Goal: Obtain resource: Obtain resource

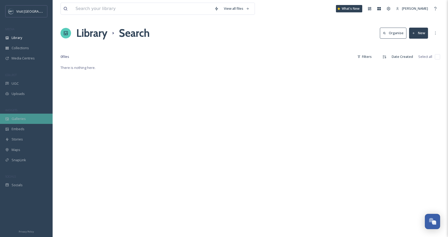
click at [21, 122] on div "Galleries" at bounding box center [26, 119] width 53 height 10
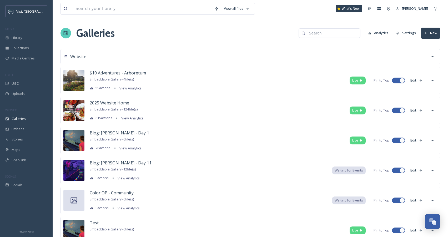
click at [339, 36] on input at bounding box center [332, 33] width 51 height 11
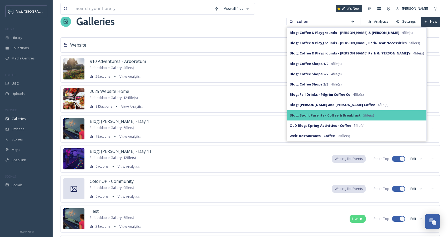
scroll to position [13, 0]
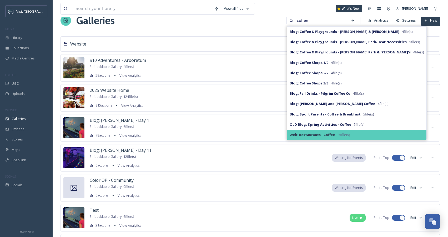
type input "coffee"
click at [335, 132] on strong "Web: Restaurants - Coffee" at bounding box center [312, 134] width 45 height 5
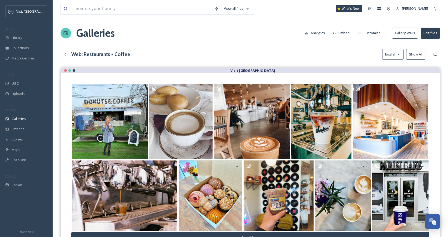
click at [374, 33] on button "Customise" at bounding box center [372, 33] width 34 height 10
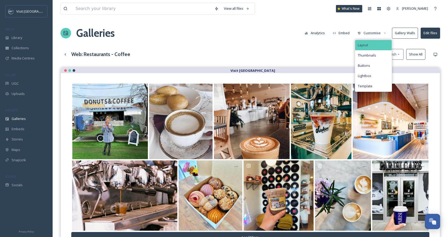
click at [371, 45] on div "Layout" at bounding box center [374, 45] width 37 height 10
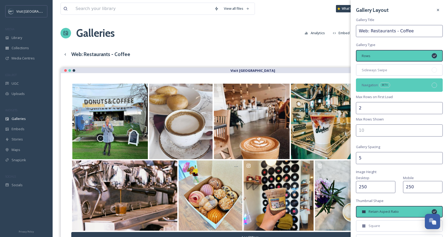
click at [371, 80] on div "Navigation BETA" at bounding box center [399, 84] width 87 height 13
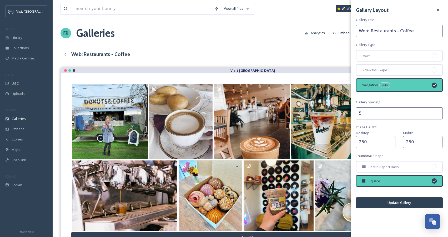
click at [369, 113] on input "5" at bounding box center [399, 113] width 87 height 12
drag, startPoint x: 366, startPoint y: 113, endPoint x: 351, endPoint y: 112, distance: 15.0
click at [351, 112] on div "Gallery Layout Gallery Title Web: Restaurants - Coffee Gallery Type Rows Sidewa…" at bounding box center [399, 107] width 97 height 214
type input "1"
click at [394, 206] on button "Update Gallery" at bounding box center [399, 203] width 87 height 11
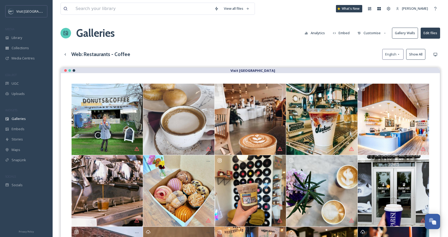
click at [376, 32] on button "Customise" at bounding box center [372, 33] width 34 height 10
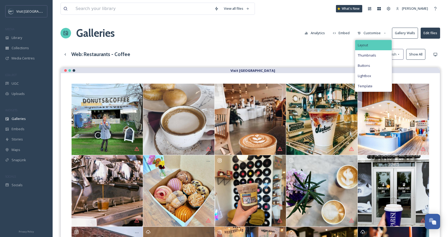
click at [374, 45] on div "Layout" at bounding box center [374, 45] width 37 height 10
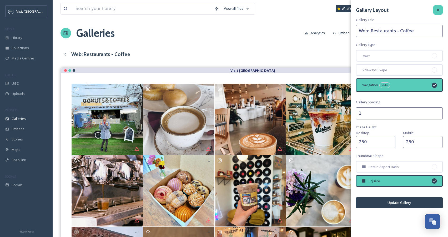
click at [438, 9] on icon at bounding box center [438, 10] width 4 height 4
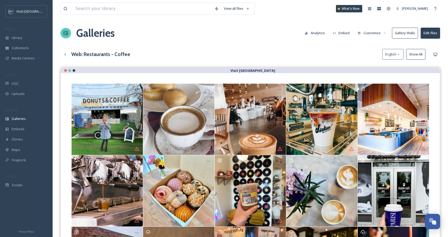
click at [415, 56] on button "Show All" at bounding box center [416, 54] width 19 height 11
click at [415, 56] on button "Reset" at bounding box center [418, 54] width 15 height 11
click at [387, 33] on icon at bounding box center [385, 33] width 3 height 3
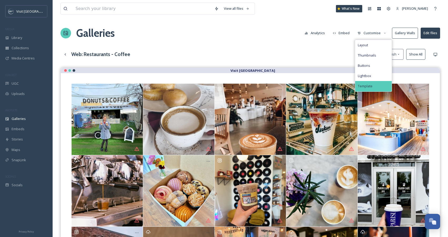
click at [373, 84] on div "Template" at bounding box center [374, 86] width 37 height 10
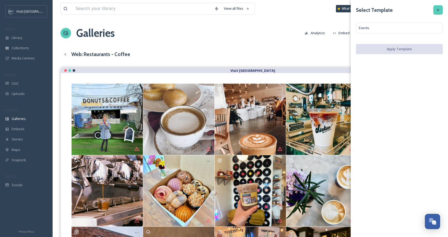
click at [436, 9] on icon at bounding box center [438, 10] width 4 height 4
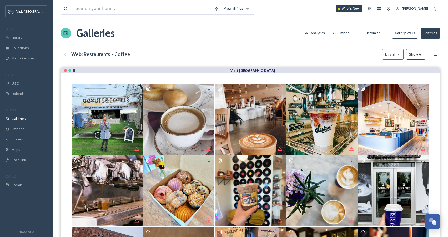
click at [382, 33] on button "Customise" at bounding box center [372, 33] width 34 height 10
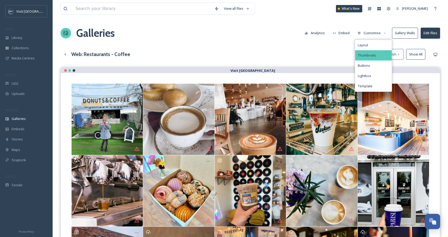
click at [371, 56] on span "Thumbnails" at bounding box center [367, 55] width 18 height 5
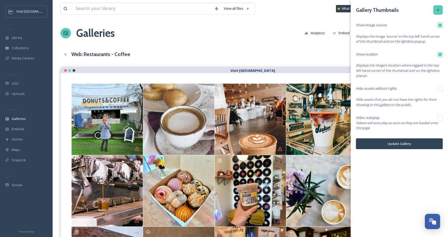
click at [439, 9] on icon at bounding box center [438, 10] width 4 height 4
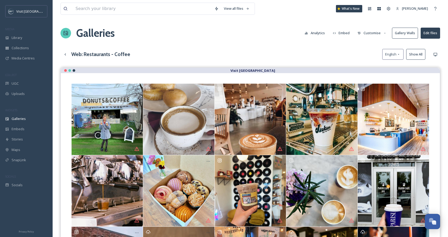
click at [378, 31] on button "Customise" at bounding box center [372, 33] width 34 height 10
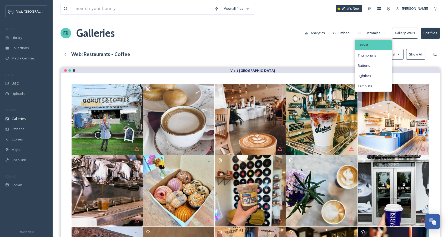
click at [371, 46] on div "Layout" at bounding box center [374, 45] width 37 height 10
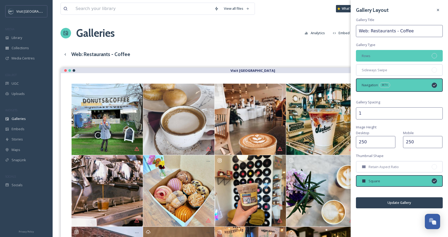
click at [369, 56] on span "Rows" at bounding box center [366, 55] width 9 height 5
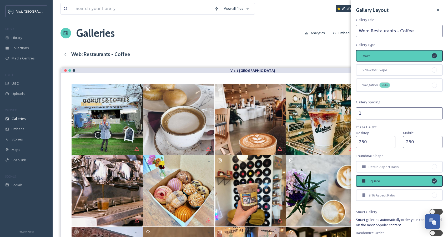
click at [369, 56] on span "Rows" at bounding box center [366, 55] width 9 height 5
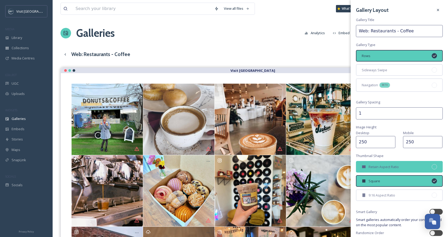
click at [362, 162] on div "Retain Aspect Ratio" at bounding box center [399, 167] width 87 height 12
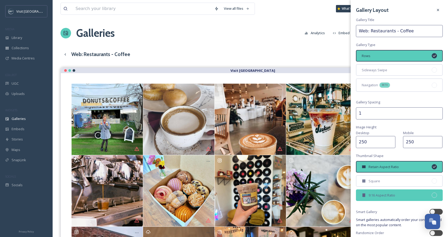
click at [368, 194] on div "9:16 Aspect Ratio" at bounding box center [399, 196] width 87 height 12
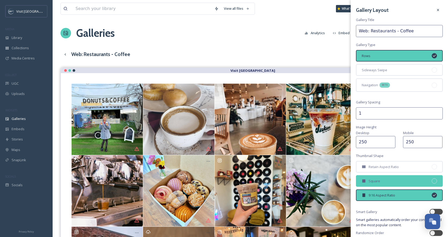
click at [369, 186] on div "Square" at bounding box center [399, 181] width 87 height 12
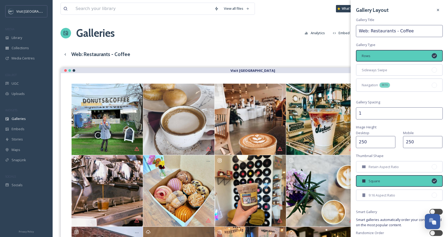
click at [436, 9] on icon at bounding box center [438, 10] width 4 height 4
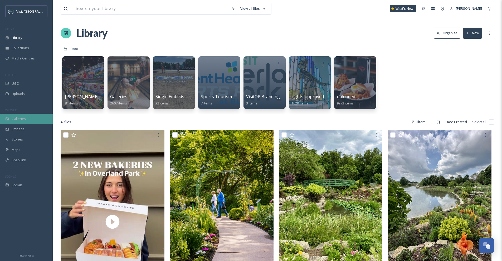
click at [25, 122] on div "Galleries" at bounding box center [26, 119] width 53 height 10
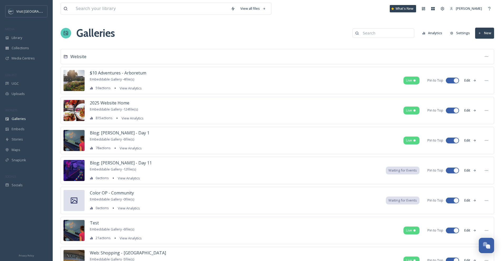
click at [396, 31] on input at bounding box center [385, 33] width 51 height 11
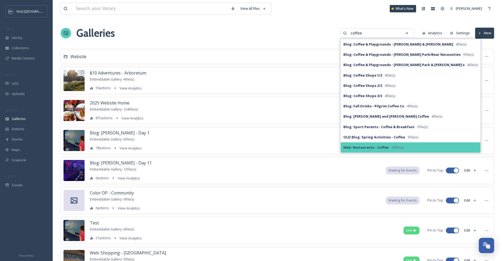
type input "coffee"
click at [379, 146] on strong "Web: Restaurants - Coffee" at bounding box center [365, 147] width 45 height 5
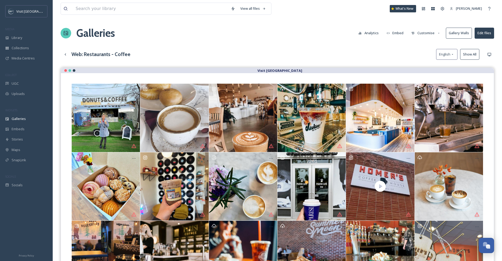
click at [430, 33] on button "Customise" at bounding box center [425, 33] width 34 height 10
click at [426, 44] on div "Layout" at bounding box center [427, 45] width 37 height 10
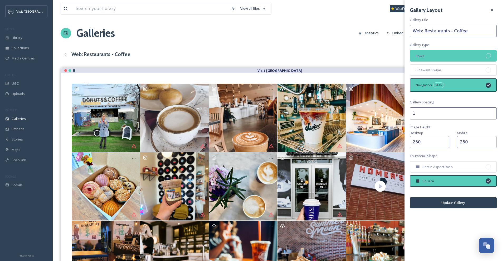
click at [426, 57] on div "Rows" at bounding box center [453, 56] width 87 height 12
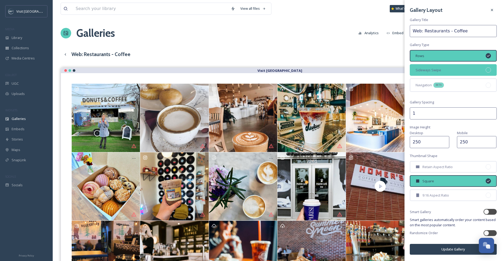
click at [428, 72] on span "Sideways Swipe" at bounding box center [428, 70] width 26 height 5
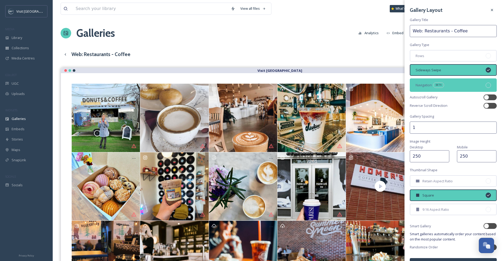
click at [428, 82] on div "Navigation BETA" at bounding box center [453, 84] width 87 height 13
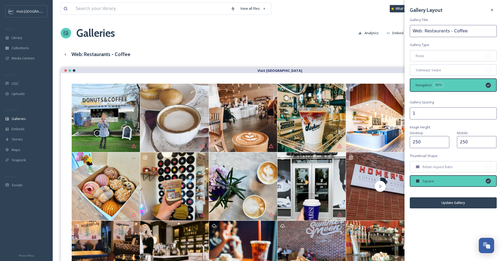
click at [425, 63] on div "Gallery Layout Gallery Title Web: Restaurants - Coffee Gallery Type Rows Sidewa…" at bounding box center [452, 107] width 97 height 214
click at [424, 60] on div "Rows" at bounding box center [453, 56] width 87 height 12
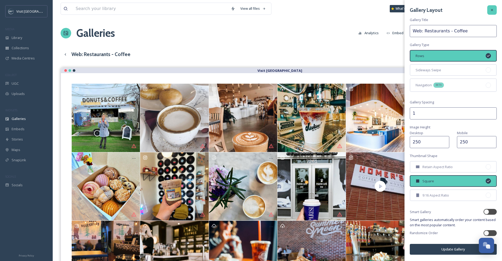
click at [492, 10] on icon at bounding box center [492, 10] width 4 height 4
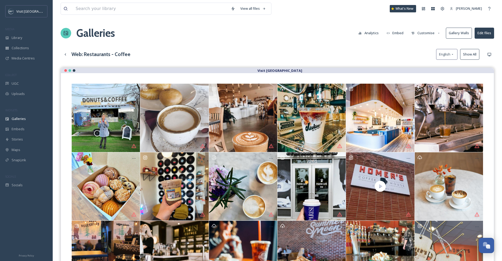
click at [425, 31] on button "Customise" at bounding box center [425, 33] width 34 height 10
click at [424, 42] on div "Layout" at bounding box center [427, 45] width 37 height 10
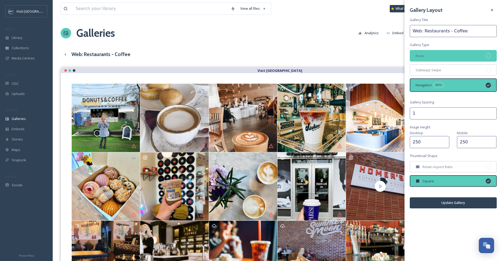
click at [428, 57] on div "Rows" at bounding box center [453, 56] width 87 height 12
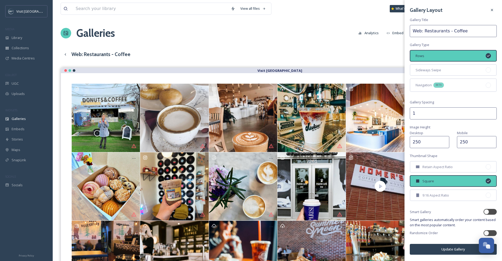
click at [435, 249] on button "Update Gallery" at bounding box center [453, 249] width 87 height 11
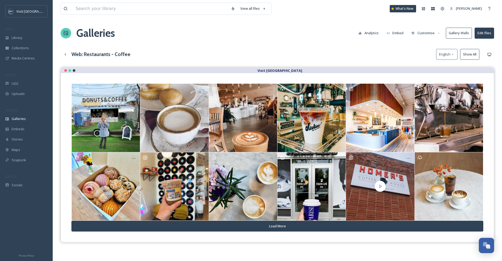
click at [427, 33] on button "Customise" at bounding box center [425, 33] width 34 height 10
click at [428, 43] on div "Layout" at bounding box center [427, 45] width 37 height 10
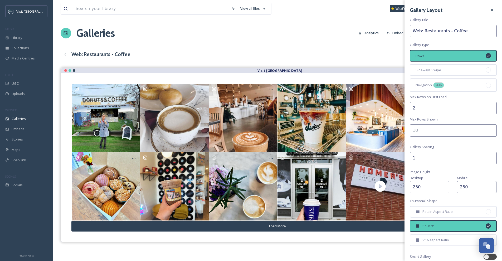
click at [428, 134] on input "number" at bounding box center [453, 131] width 87 height 12
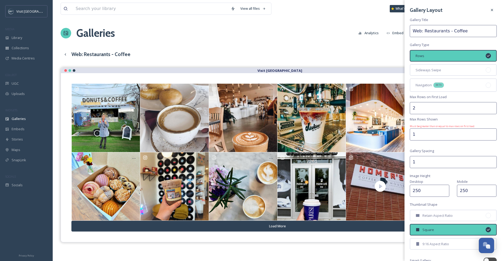
type input "1"
click at [458, 109] on input "2" at bounding box center [453, 108] width 87 height 12
drag, startPoint x: 442, startPoint y: 109, endPoint x: 405, endPoint y: 106, distance: 37.5
click at [405, 106] on div "Gallery Layout Gallery Title Web: Restaurants - Coffee Gallery Type Rows Sidewa…" at bounding box center [452, 154] width 97 height 308
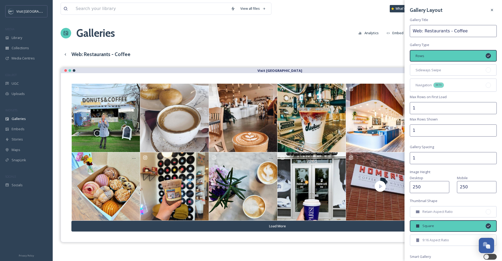
type input "1"
click at [420, 131] on input "1" at bounding box center [453, 131] width 87 height 12
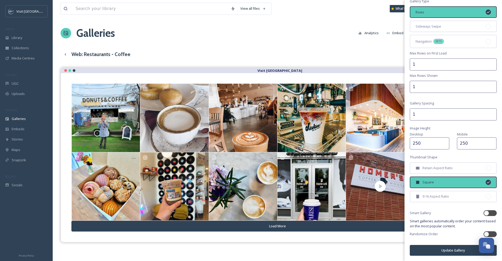
click at [434, 251] on button "Update Gallery" at bounding box center [453, 250] width 87 height 11
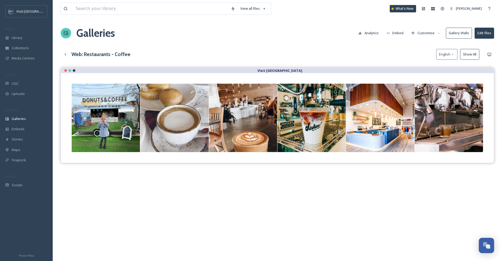
click at [467, 57] on button "Show All" at bounding box center [469, 54] width 19 height 11
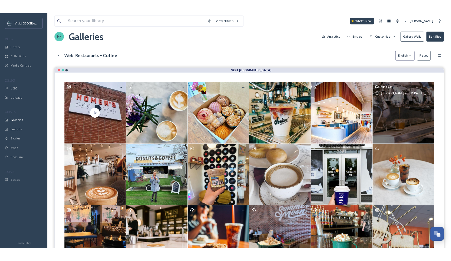
scroll to position [0, 0]
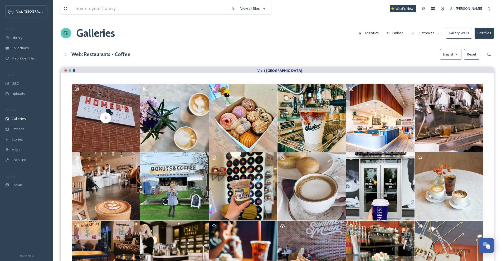
click at [426, 33] on button "Customise" at bounding box center [425, 33] width 34 height 10
click at [424, 84] on span "Template" at bounding box center [418, 86] width 15 height 5
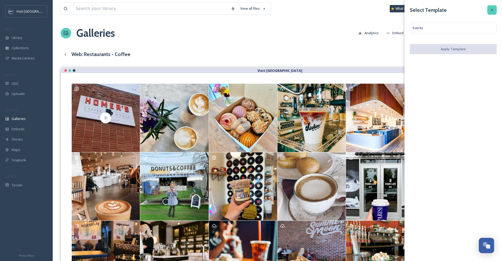
click at [490, 9] on icon at bounding box center [492, 10] width 4 height 4
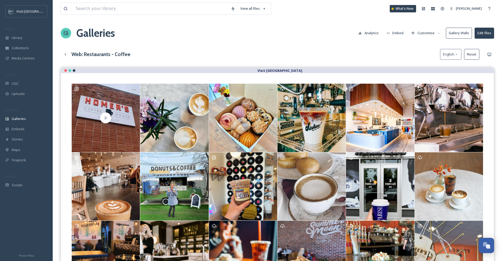
click at [464, 37] on button "Gallery Walls" at bounding box center [459, 33] width 26 height 11
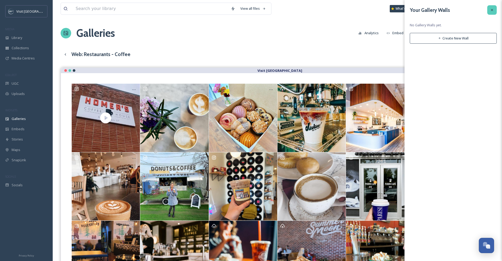
click at [491, 12] on icon at bounding box center [492, 10] width 4 height 4
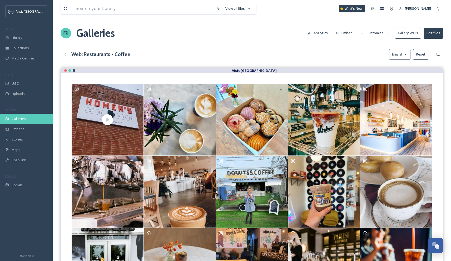
click at [20, 118] on span "Galleries" at bounding box center [19, 118] width 14 height 5
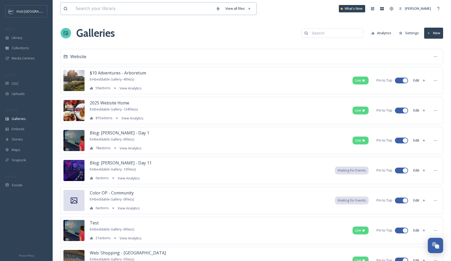
click at [90, 12] on input at bounding box center [143, 9] width 140 height 12
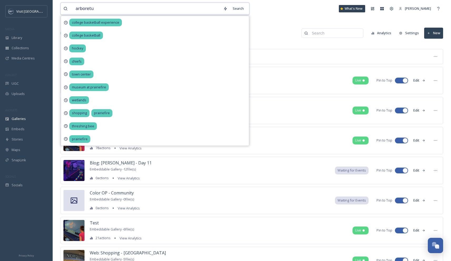
type input "arboretum"
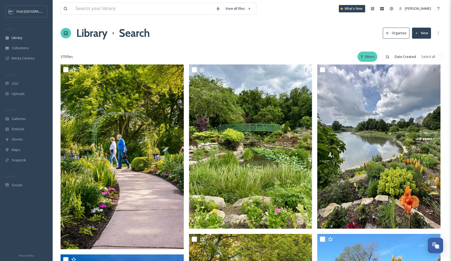
click at [374, 58] on div "Filters" at bounding box center [368, 57] width 20 height 10
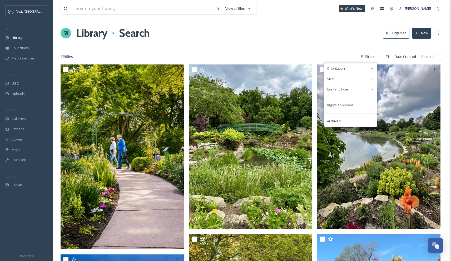
click at [372, 67] on icon at bounding box center [372, 69] width 4 height 4
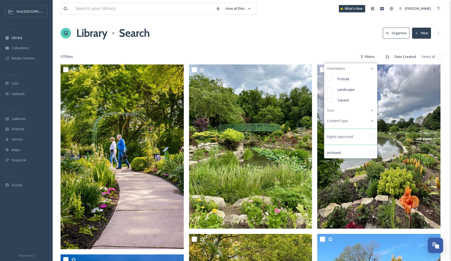
click at [372, 67] on icon at bounding box center [372, 69] width 4 height 4
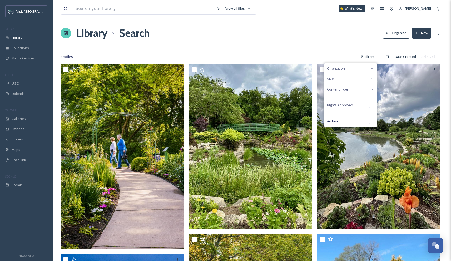
click at [371, 87] on icon at bounding box center [372, 89] width 4 height 4
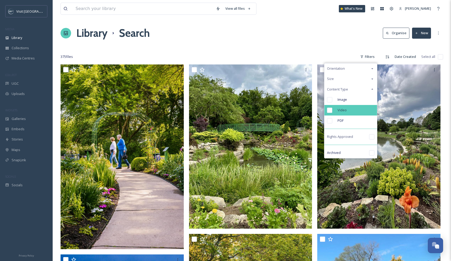
click at [364, 108] on div "Video" at bounding box center [350, 110] width 53 height 11
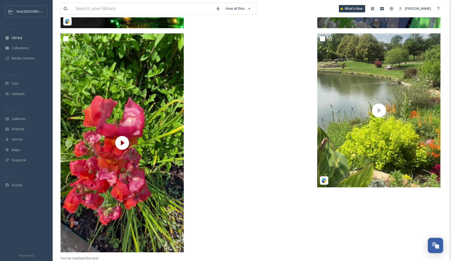
scroll to position [256, 0]
click at [17, 97] on div "Uploads" at bounding box center [26, 94] width 53 height 10
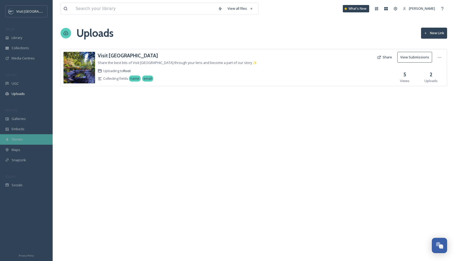
click at [21, 141] on span "Stories" at bounding box center [17, 139] width 11 height 5
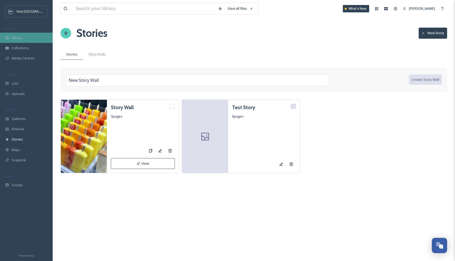
click at [23, 40] on div "Library" at bounding box center [26, 38] width 53 height 10
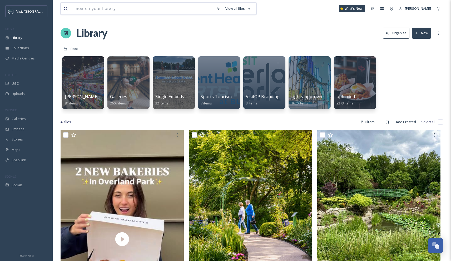
click at [146, 8] on input at bounding box center [143, 9] width 140 height 12
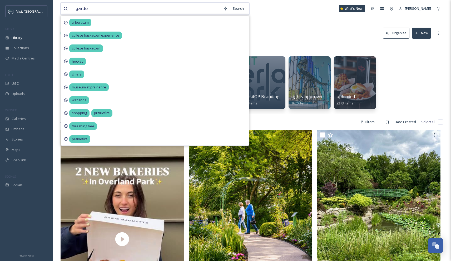
type input "garden"
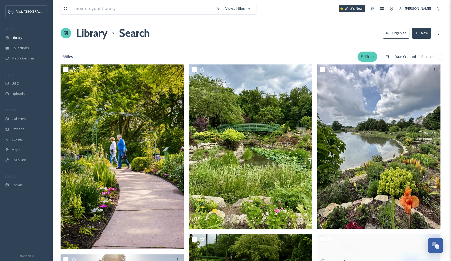
click at [374, 56] on div "Filters" at bounding box center [368, 57] width 20 height 10
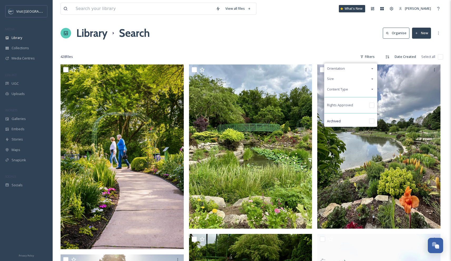
click at [370, 88] on div "Content Type" at bounding box center [350, 89] width 53 height 10
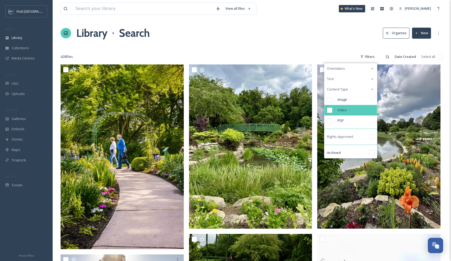
click at [361, 109] on div "Video" at bounding box center [350, 110] width 53 height 11
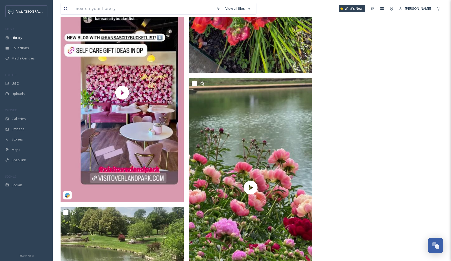
scroll to position [1271, 0]
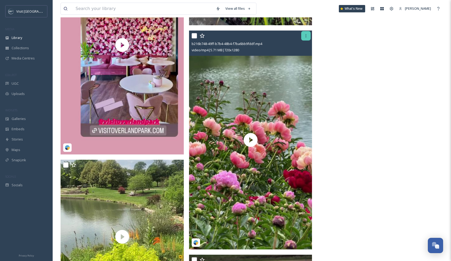
click at [307, 37] on icon at bounding box center [306, 36] width 4 height 4
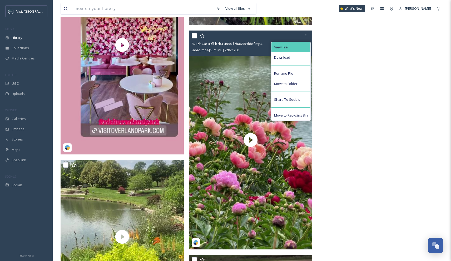
click at [304, 46] on div "View File" at bounding box center [291, 47] width 39 height 10
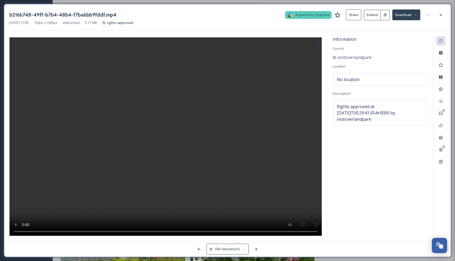
click at [386, 16] on button at bounding box center [385, 15] width 9 height 11
click at [440, 14] on icon at bounding box center [441, 15] width 4 height 4
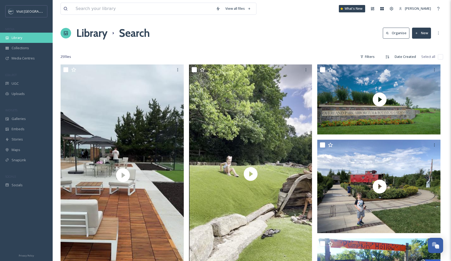
click at [18, 37] on span "Library" at bounding box center [17, 37] width 11 height 5
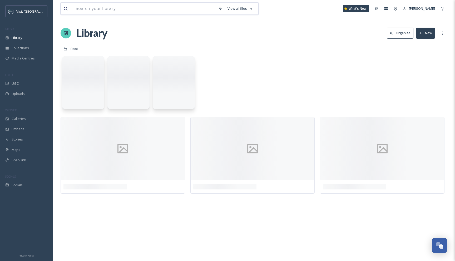
click at [101, 9] on input at bounding box center [144, 9] width 142 height 12
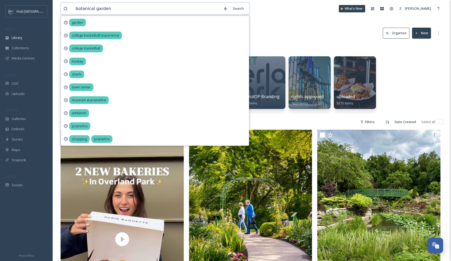
type input "botanical gardens"
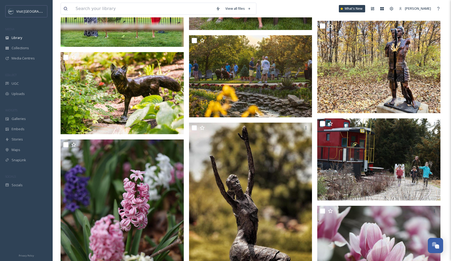
scroll to position [526, 0]
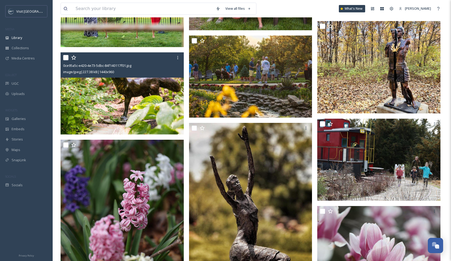
click at [143, 94] on img at bounding box center [122, 93] width 123 height 82
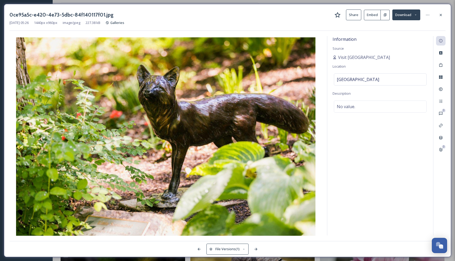
click at [442, 14] on icon at bounding box center [441, 15] width 4 height 4
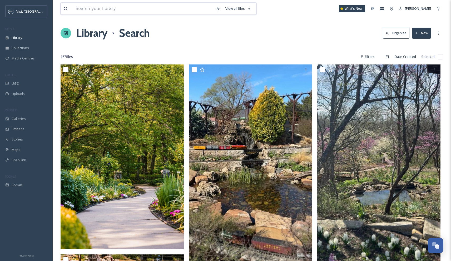
click at [117, 9] on input at bounding box center [143, 9] width 140 height 12
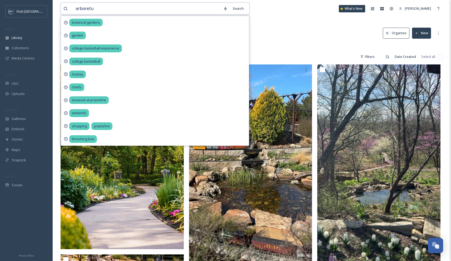
type input "arboretum"
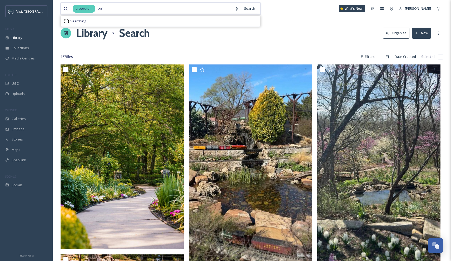
type input "art"
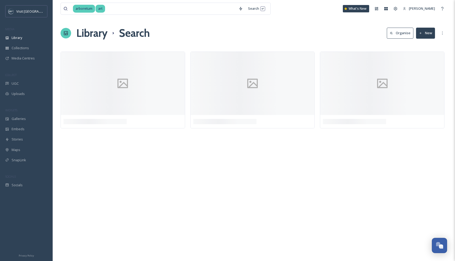
click at [324, 23] on div "arboretum art Search What's [GEOGRAPHIC_DATA][PERSON_NAME] Search Organise New …" at bounding box center [254, 130] width 402 height 261
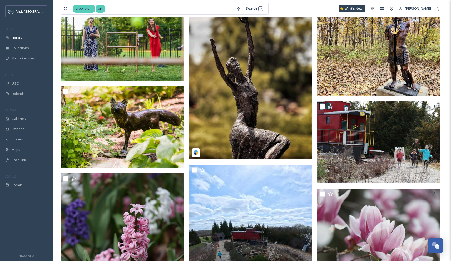
scroll to position [970, 0]
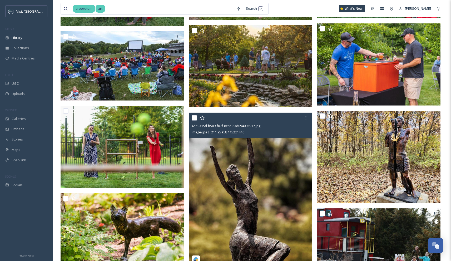
click at [284, 169] on img at bounding box center [250, 190] width 123 height 154
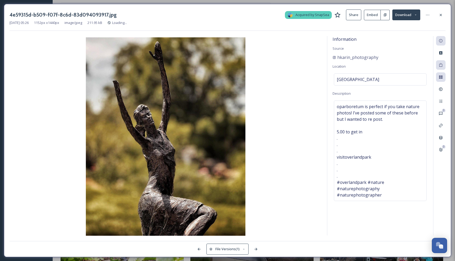
click at [387, 16] on button at bounding box center [385, 15] width 9 height 11
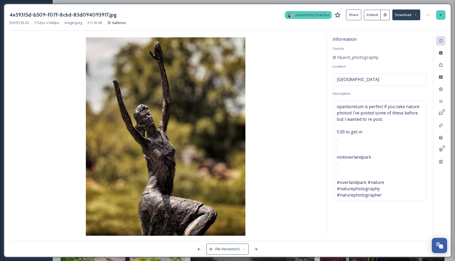
click at [444, 14] on div at bounding box center [440, 14] width 9 height 9
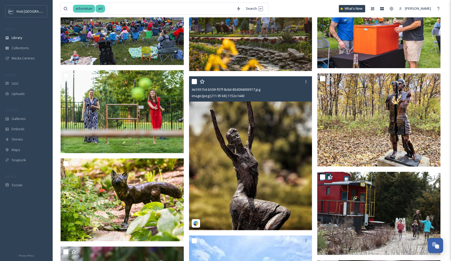
scroll to position [1017, 0]
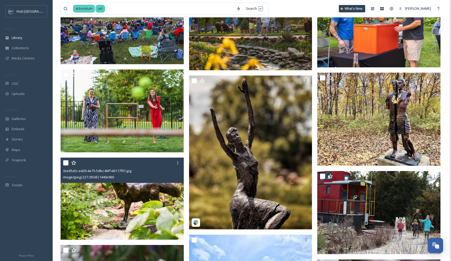
click at [140, 211] on img at bounding box center [122, 199] width 123 height 82
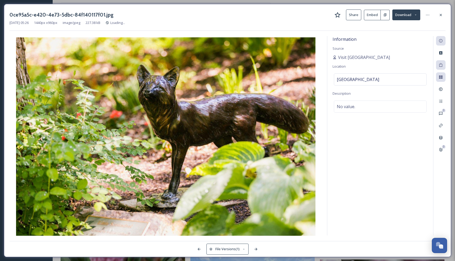
click at [387, 17] on button at bounding box center [385, 15] width 9 height 11
click at [440, 16] on icon at bounding box center [441, 15] width 4 height 4
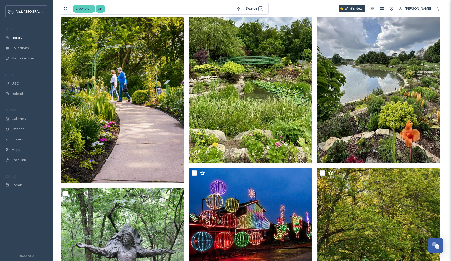
scroll to position [68, 0]
click at [157, 8] on input at bounding box center [170, 9] width 128 height 12
type input "a"
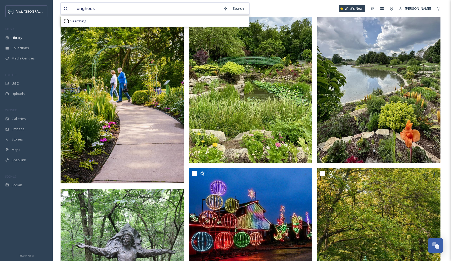
type input "longhouse"
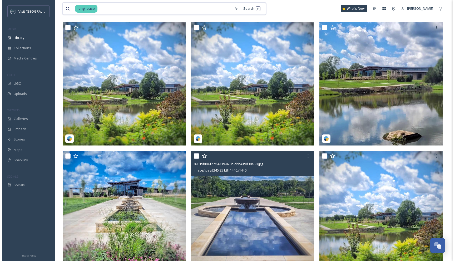
scroll to position [67, 0]
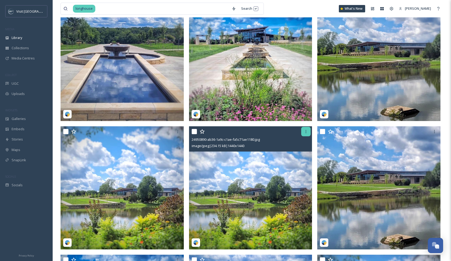
click at [306, 129] on div at bounding box center [305, 131] width 9 height 9
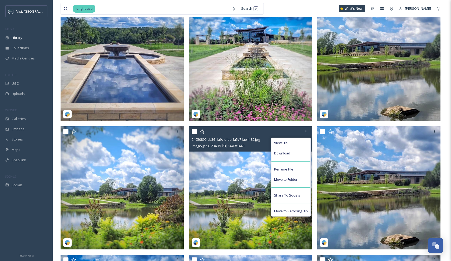
click at [254, 170] on img at bounding box center [250, 187] width 123 height 123
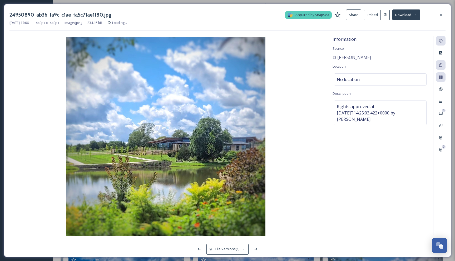
click at [375, 16] on button "Embed" at bounding box center [372, 15] width 17 height 11
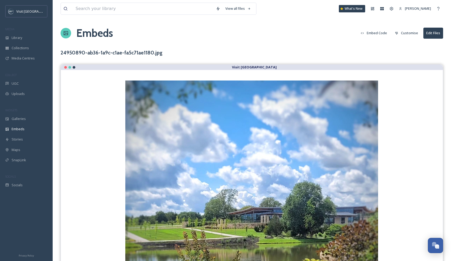
click at [381, 34] on button "Embed Code" at bounding box center [374, 33] width 32 height 10
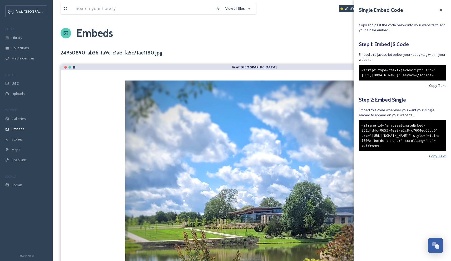
click at [439, 159] on span "Copy Text" at bounding box center [437, 156] width 17 height 5
click at [442, 10] on icon at bounding box center [441, 10] width 4 height 4
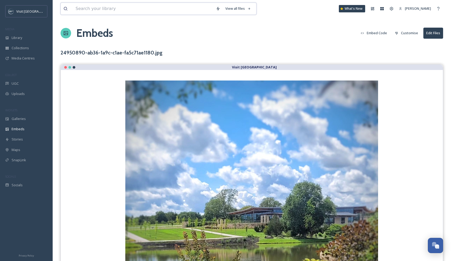
click at [163, 9] on input at bounding box center [143, 9] width 140 height 12
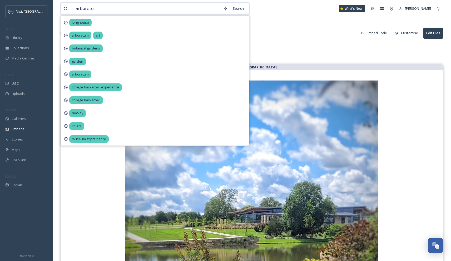
type input "arboretum"
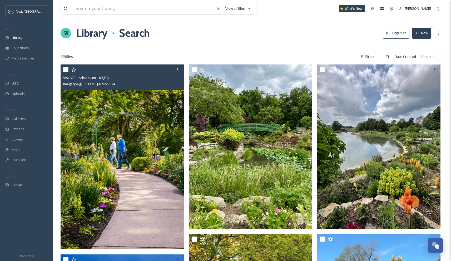
click at [154, 93] on img at bounding box center [122, 157] width 123 height 185
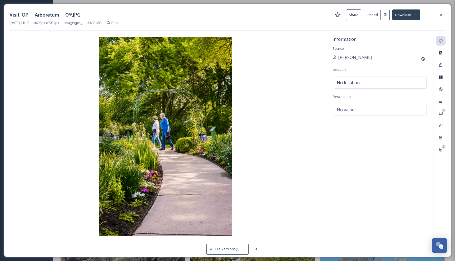
click at [376, 17] on button "Embed" at bounding box center [372, 15] width 17 height 11
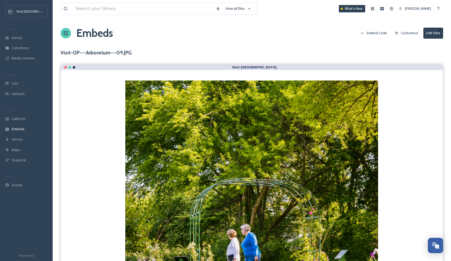
click at [380, 33] on button "Embed Code" at bounding box center [374, 33] width 32 height 10
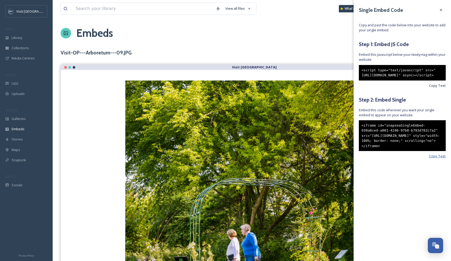
click at [437, 159] on span "Copy Text" at bounding box center [437, 156] width 17 height 5
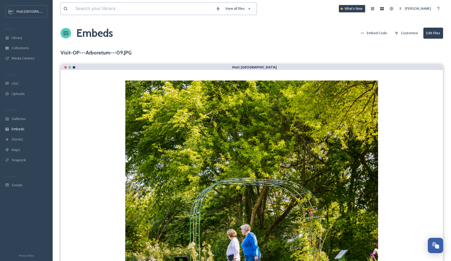
click at [98, 8] on input at bounding box center [143, 9] width 140 height 12
type input "cafe [PERSON_NAME]"
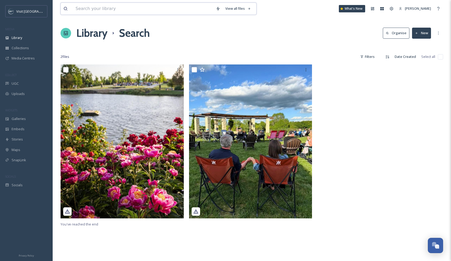
click at [87, 7] on input at bounding box center [143, 9] width 140 height 12
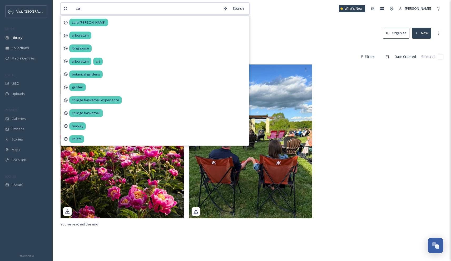
type input "cafe"
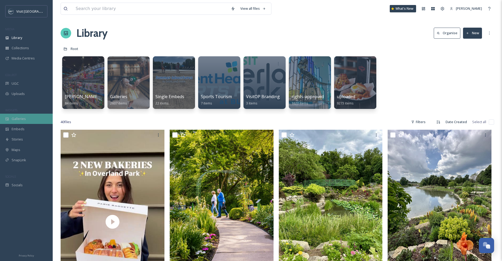
click at [26, 118] on div "Galleries" at bounding box center [26, 119] width 53 height 10
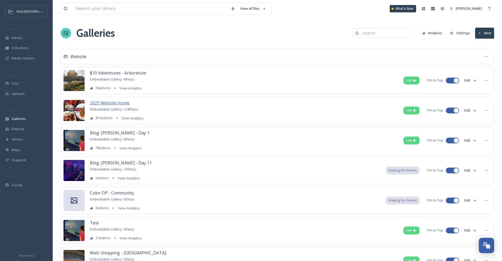
click at [107, 103] on span "2025 Website Home" at bounding box center [110, 103] width 40 height 6
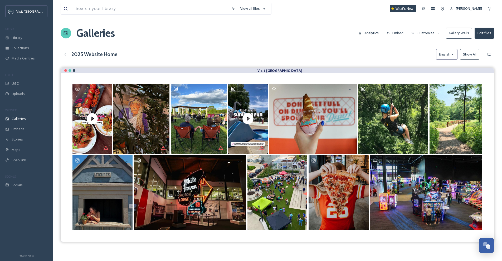
click at [428, 34] on button "Customise" at bounding box center [425, 33] width 34 height 10
click at [427, 41] on div "Layout" at bounding box center [427, 45] width 37 height 10
